Goal: Information Seeking & Learning: Learn about a topic

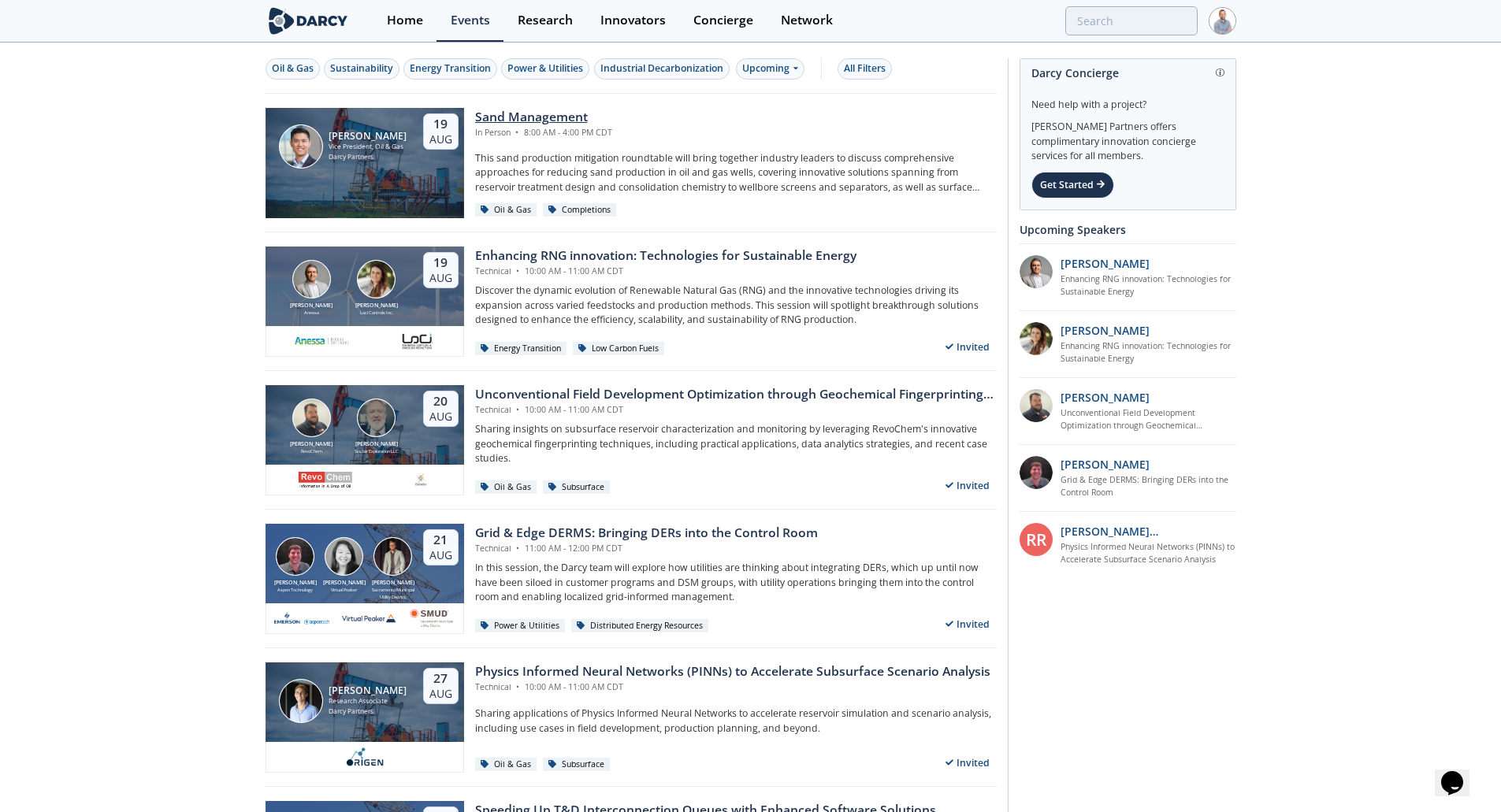
click at [538, 125] on div "Sand Management" at bounding box center [544, 117] width 138 height 19
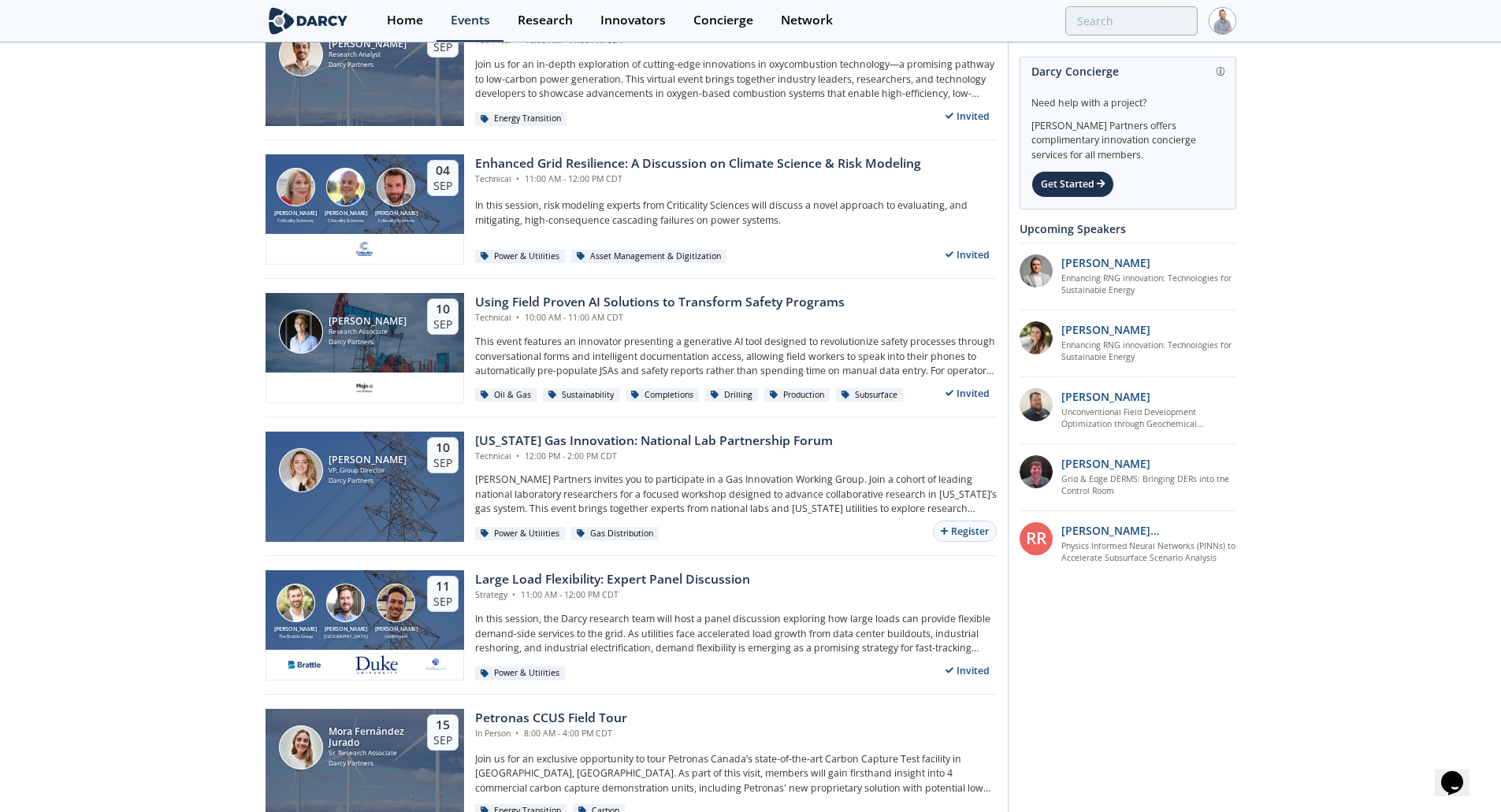
scroll to position [945, 0]
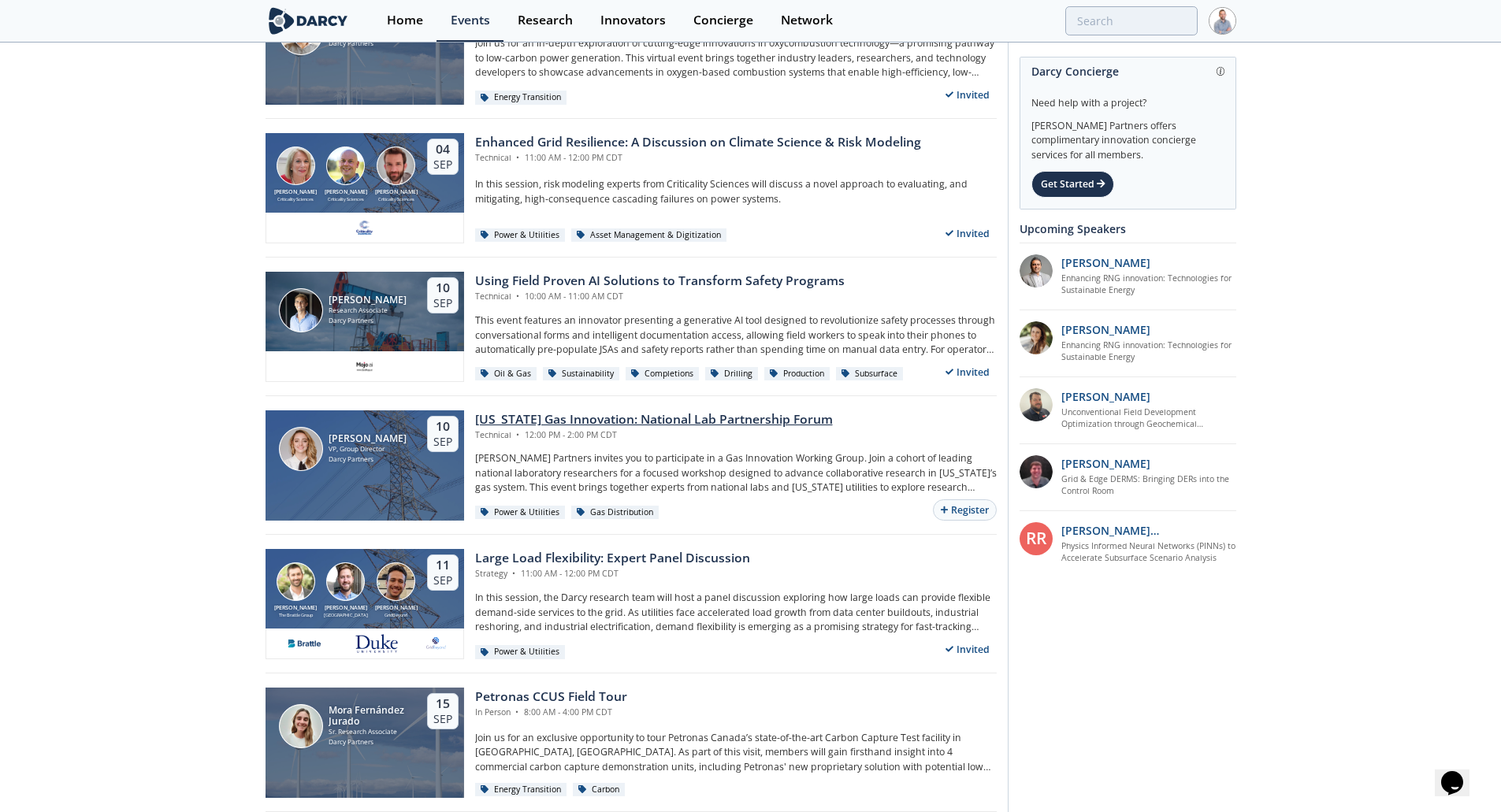
click at [676, 454] on p "[PERSON_NAME] Partners invites you to participate in a Gas Innovation Working G…" at bounding box center [736, 472] width 522 height 44
